Goal: Register for event/course

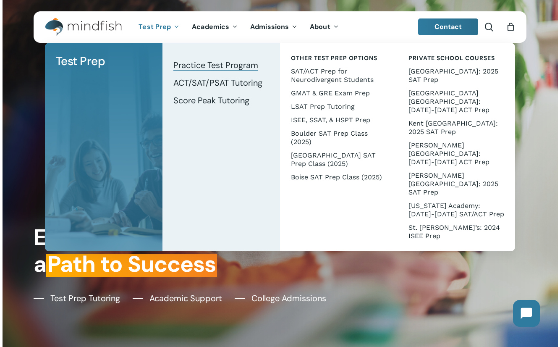
click at [196, 64] on span "Practice Test Program" at bounding box center [215, 65] width 85 height 11
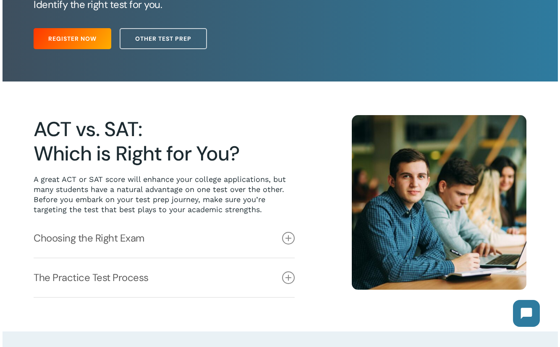
scroll to position [42, 0]
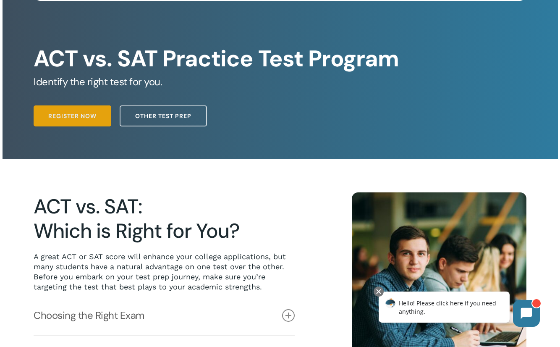
click at [87, 125] on link "Register Now" at bounding box center [73, 115] width 78 height 21
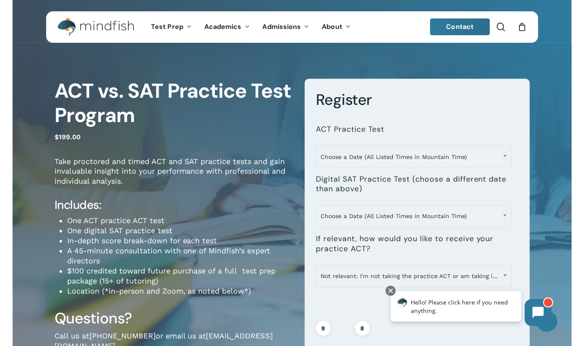
scroll to position [42, 0]
